Goal: Navigation & Orientation: Find specific page/section

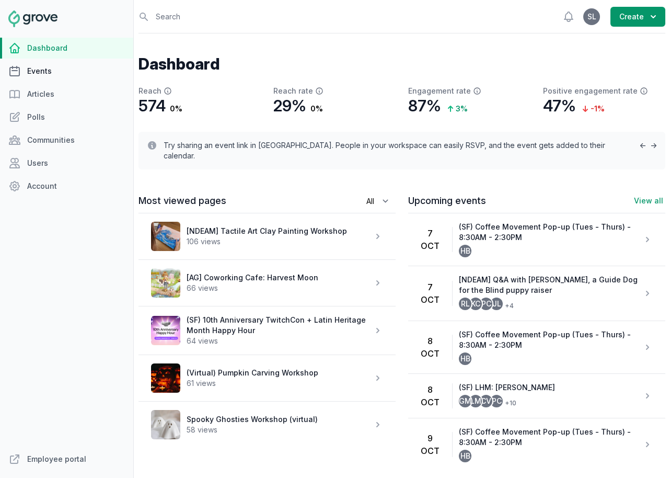
click at [36, 73] on link "Events" at bounding box center [66, 71] width 133 height 21
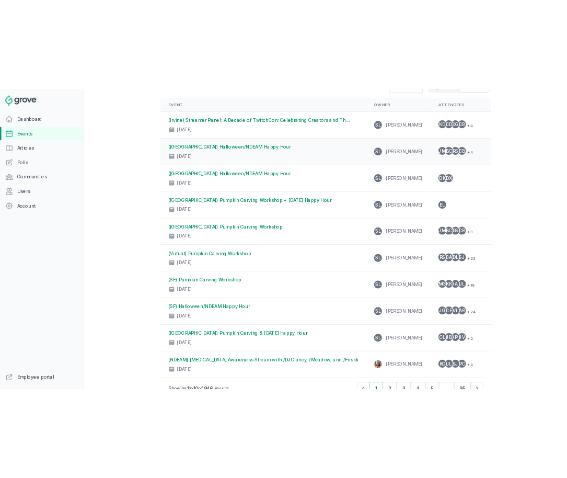
scroll to position [106, 0]
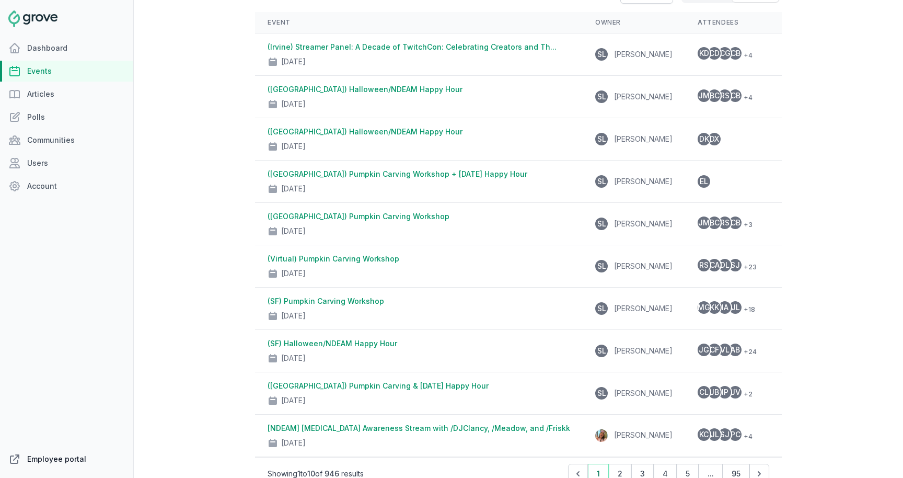
click at [65, 461] on link "Employee portal" at bounding box center [66, 458] width 133 height 21
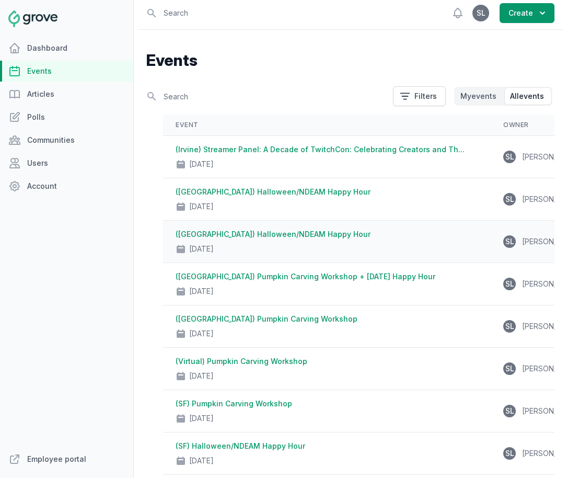
scroll to position [0, 0]
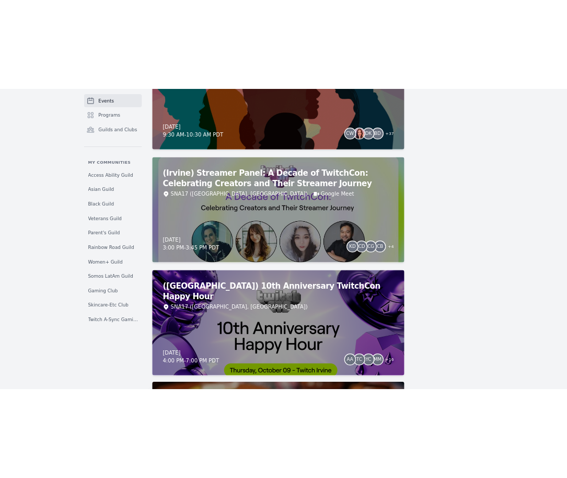
scroll to position [1263, 0]
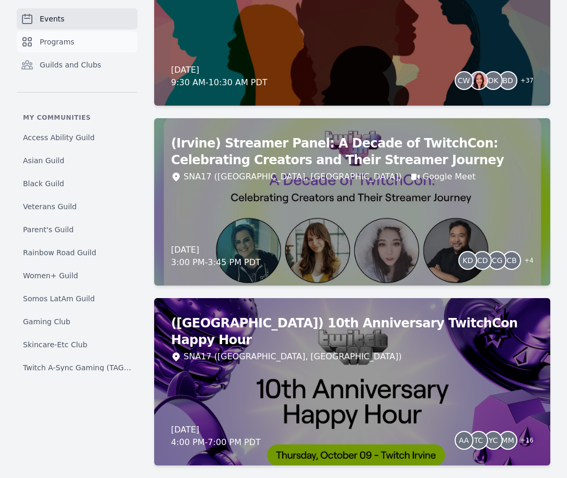
click at [20, 43] on link "Programs" at bounding box center [77, 41] width 121 height 21
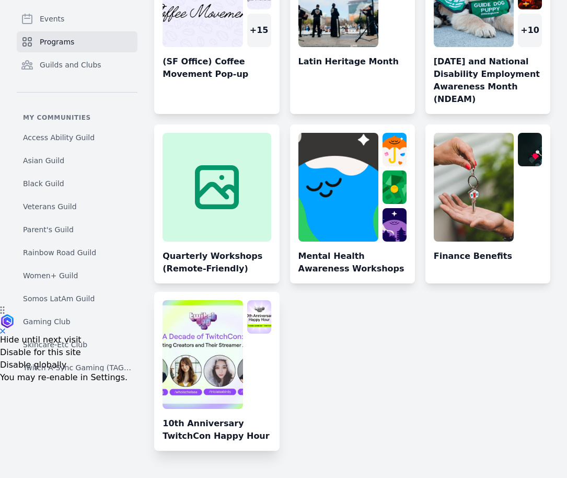
click at [200, 333] on link at bounding box center [216, 375] width 125 height 150
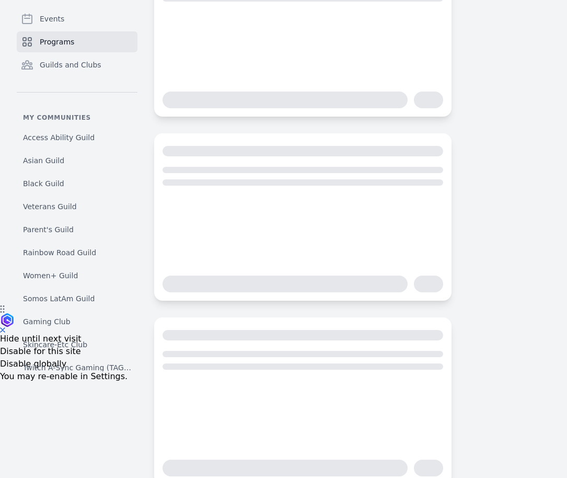
scroll to position [60, 0]
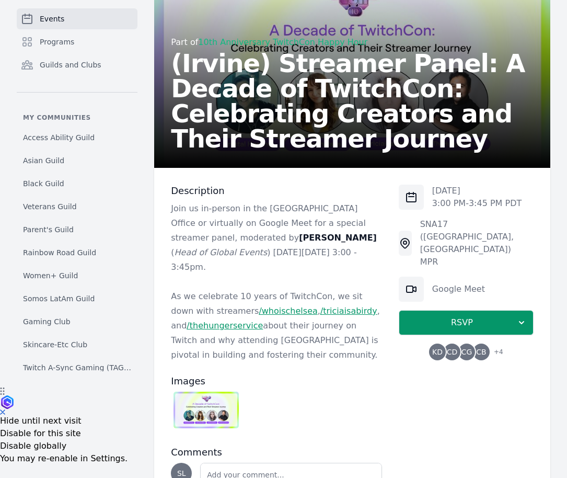
scroll to position [97, 0]
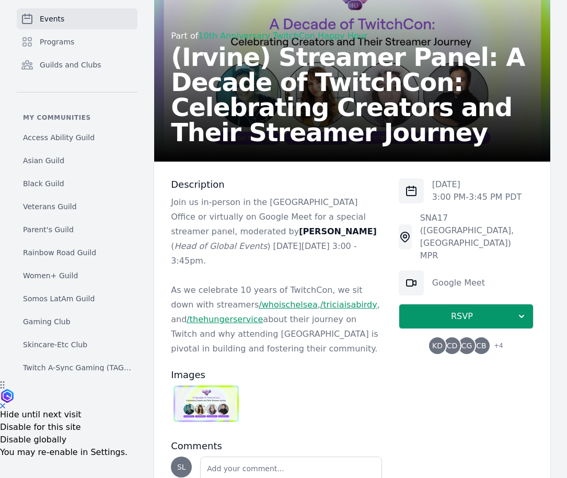
click at [245, 305] on p "As we celebrate 10 years of TwitchCon, we sit down with streamers /whoischelsea…" at bounding box center [276, 319] width 211 height 73
click at [242, 308] on p "As we celebrate 10 years of TwitchCon, we sit down with streamers /whoischelsea…" at bounding box center [276, 319] width 211 height 73
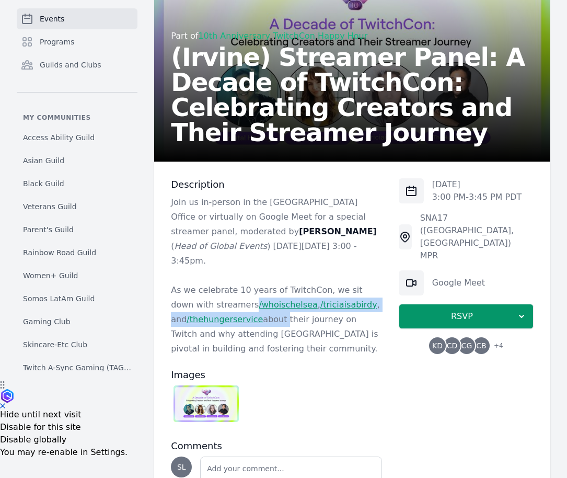
drag, startPoint x: 244, startPoint y: 306, endPoint x: 229, endPoint y: 288, distance: 23.0
click at [229, 288] on p "As we celebrate 10 years of TwitchCon, we sit down with streamers /whoischelsea…" at bounding box center [276, 319] width 211 height 73
copy p "/whoischelsea , /triciaisabirdy , and /thehungerservice about"
click at [96, 36] on link "Programs" at bounding box center [77, 41] width 121 height 21
